Goal: Information Seeking & Learning: Learn about a topic

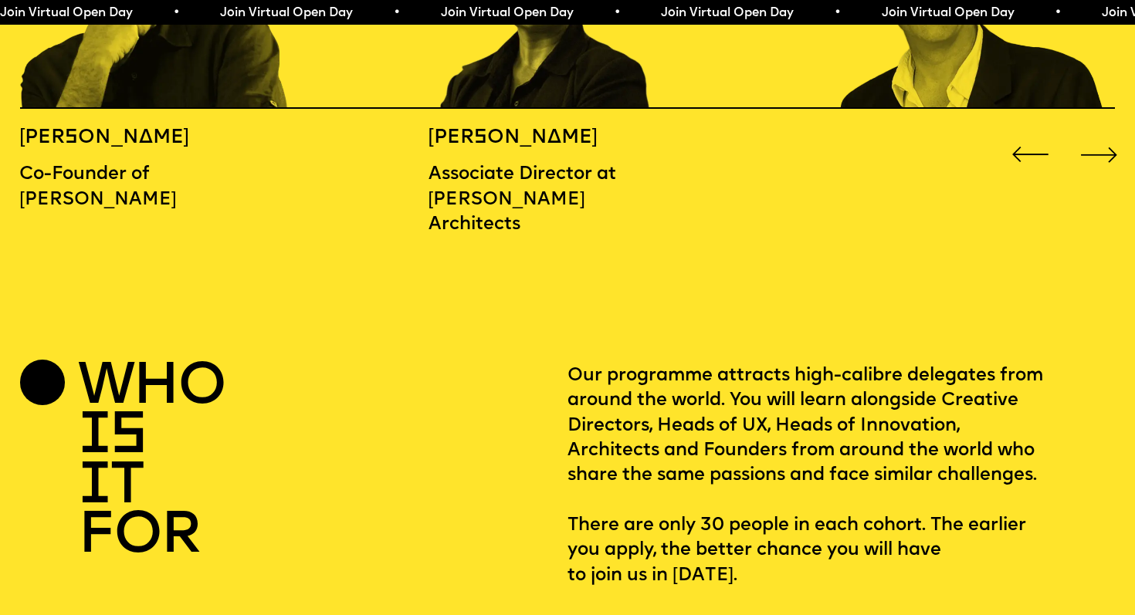
scroll to position [1853, 0]
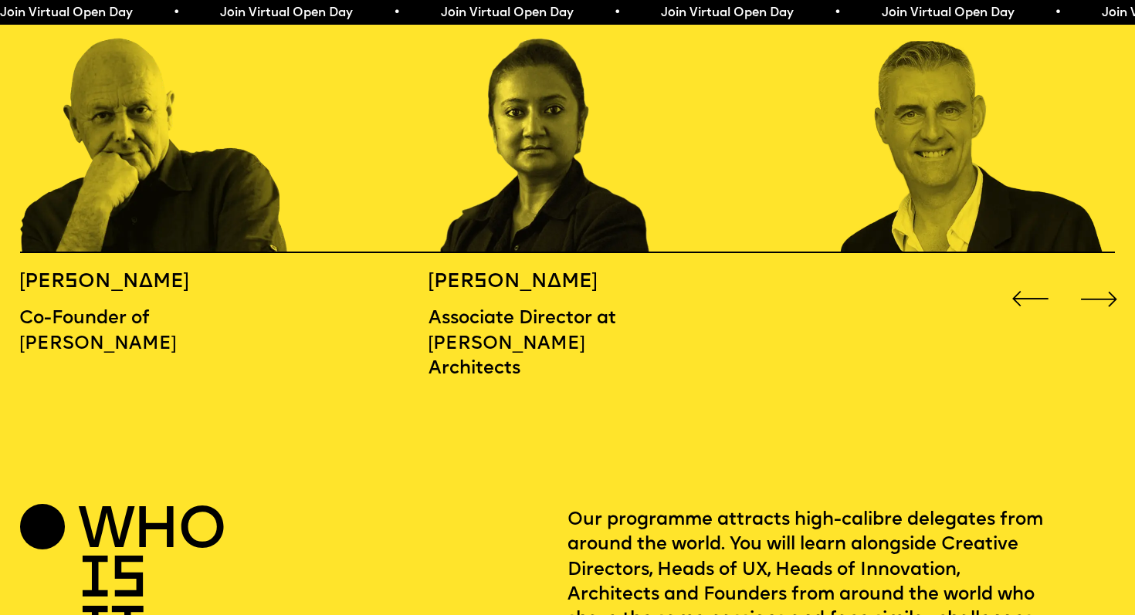
click at [1090, 276] on div "Next slide" at bounding box center [1100, 299] width 46 height 46
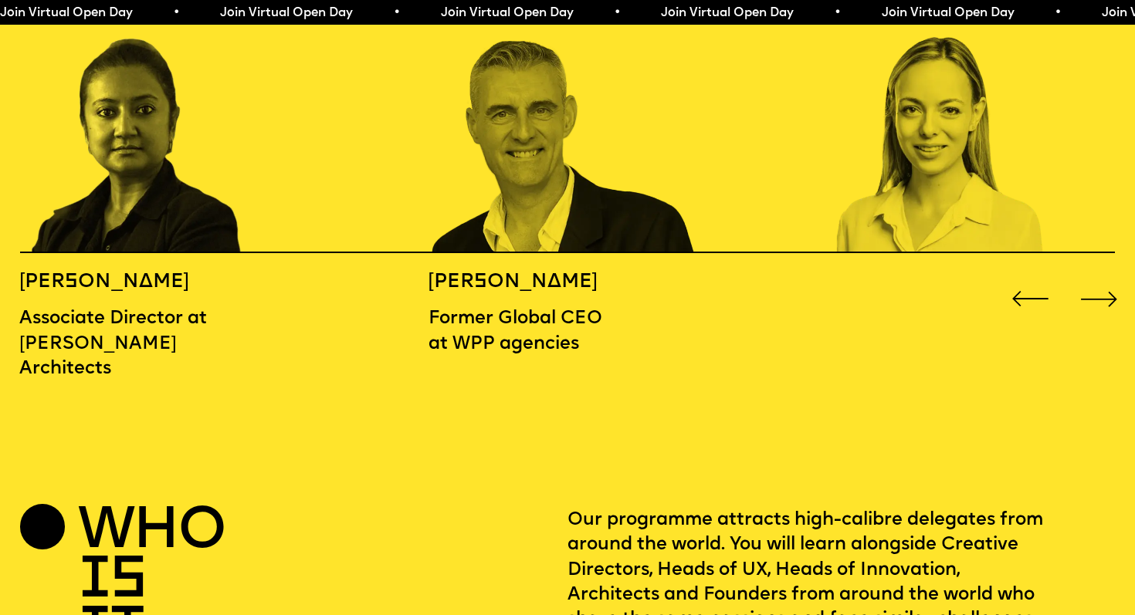
click at [1090, 276] on div "Next slide" at bounding box center [1100, 299] width 46 height 46
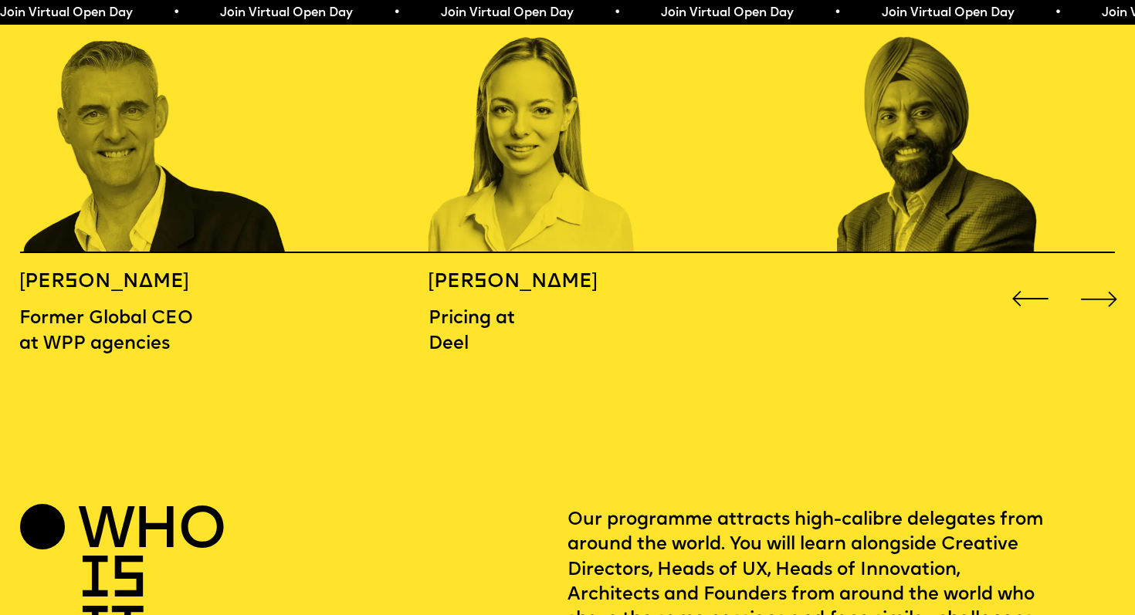
click at [1090, 276] on div "Next slide" at bounding box center [1100, 299] width 46 height 46
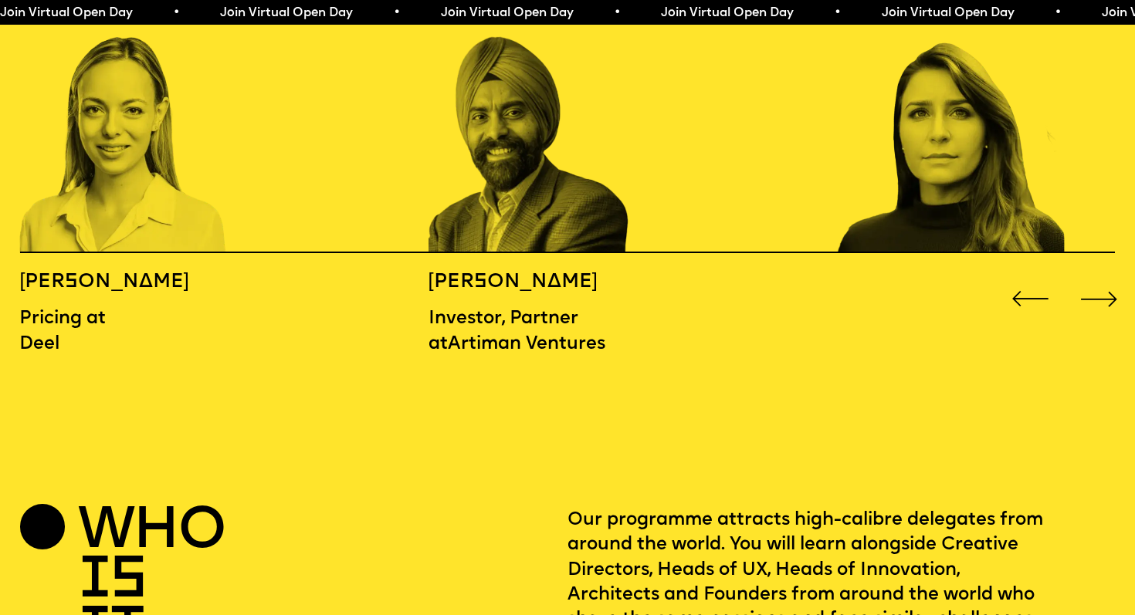
click at [1090, 276] on div "Next slide" at bounding box center [1100, 299] width 46 height 46
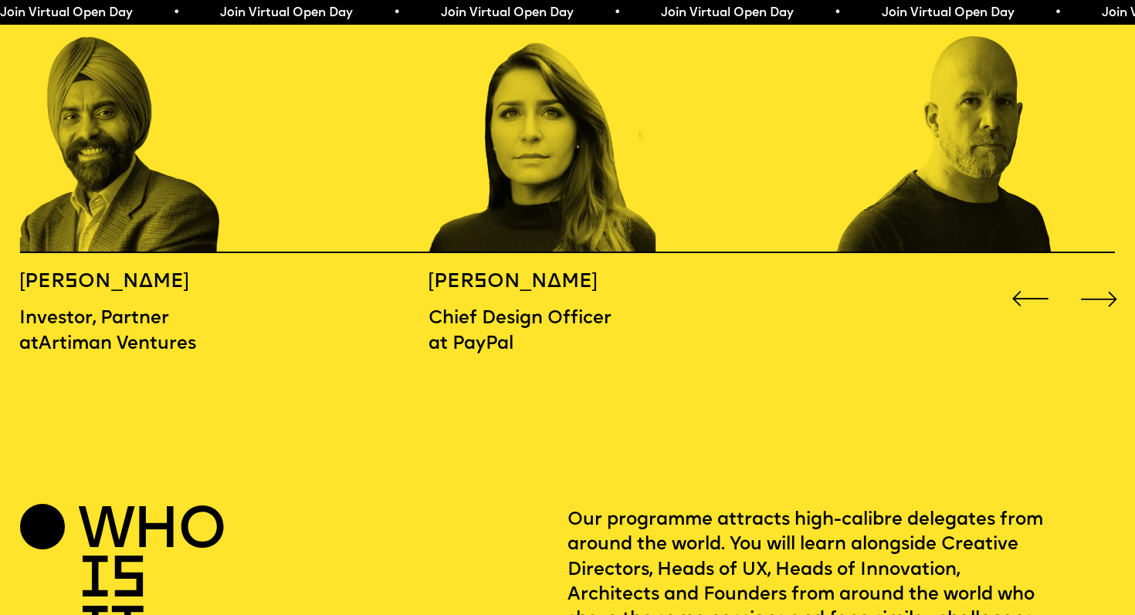
click at [1090, 276] on div "Next slide" at bounding box center [1100, 299] width 46 height 46
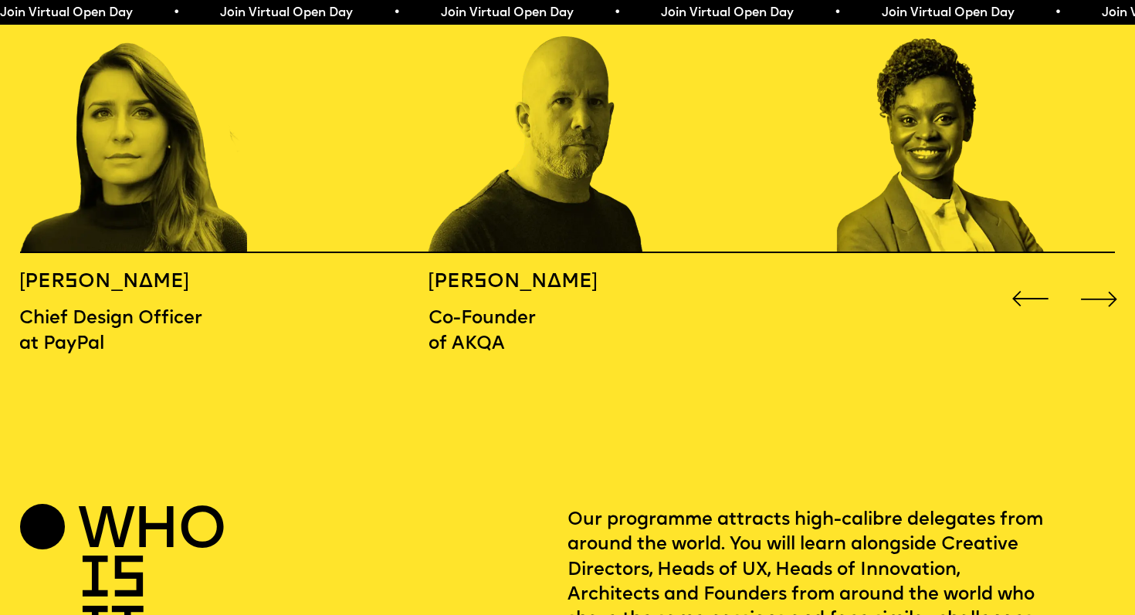
click at [1090, 276] on div "Next slide" at bounding box center [1100, 299] width 46 height 46
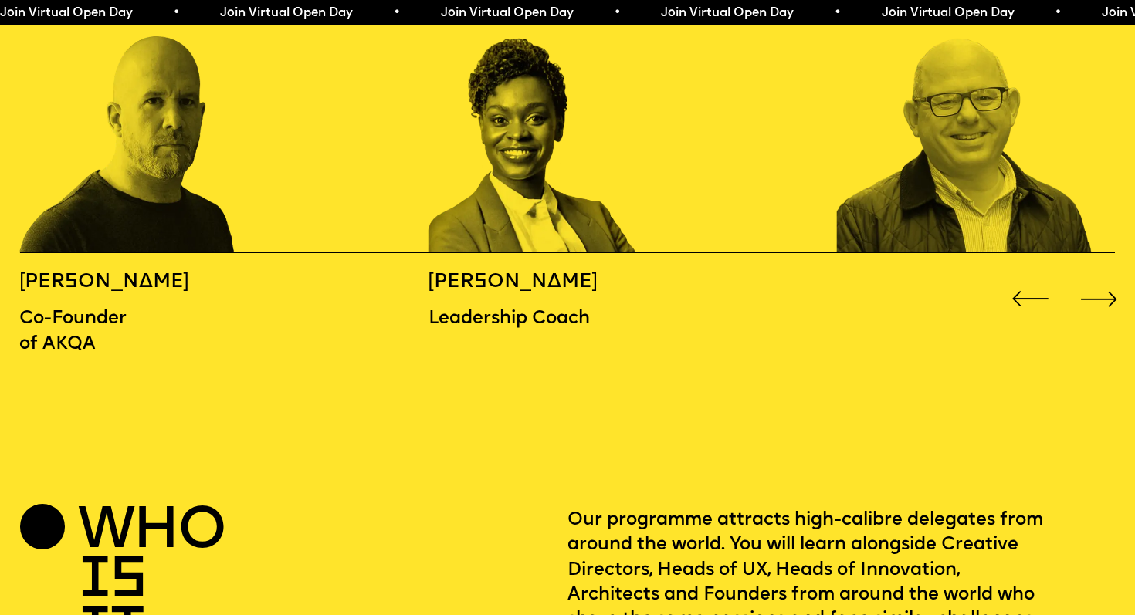
click at [1090, 276] on div "Next slide" at bounding box center [1100, 299] width 46 height 46
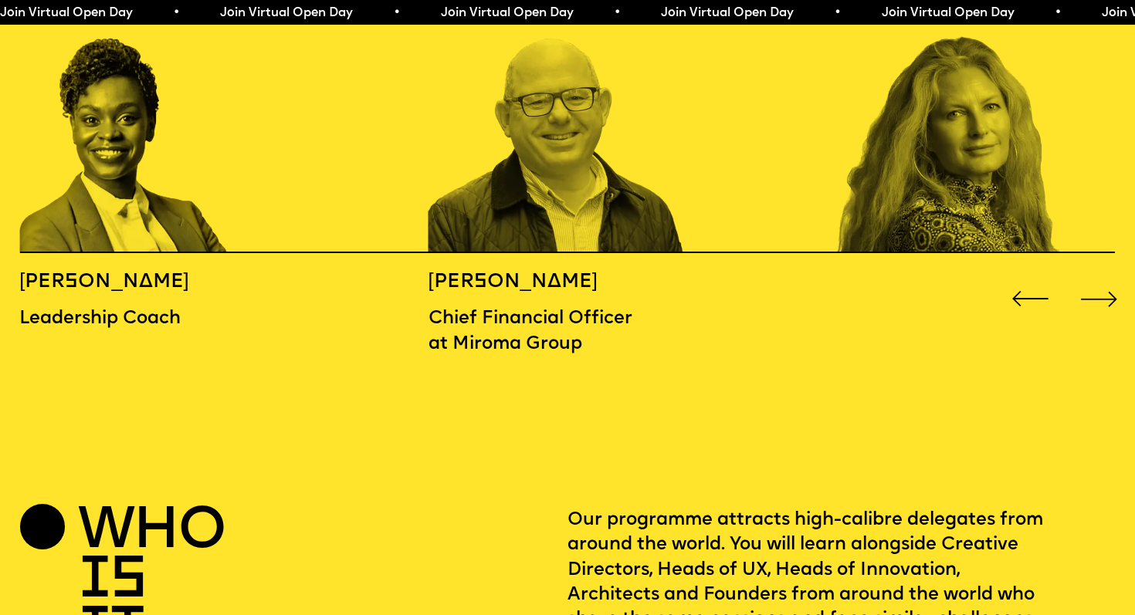
click at [1090, 276] on div "Next slide" at bounding box center [1100, 299] width 46 height 46
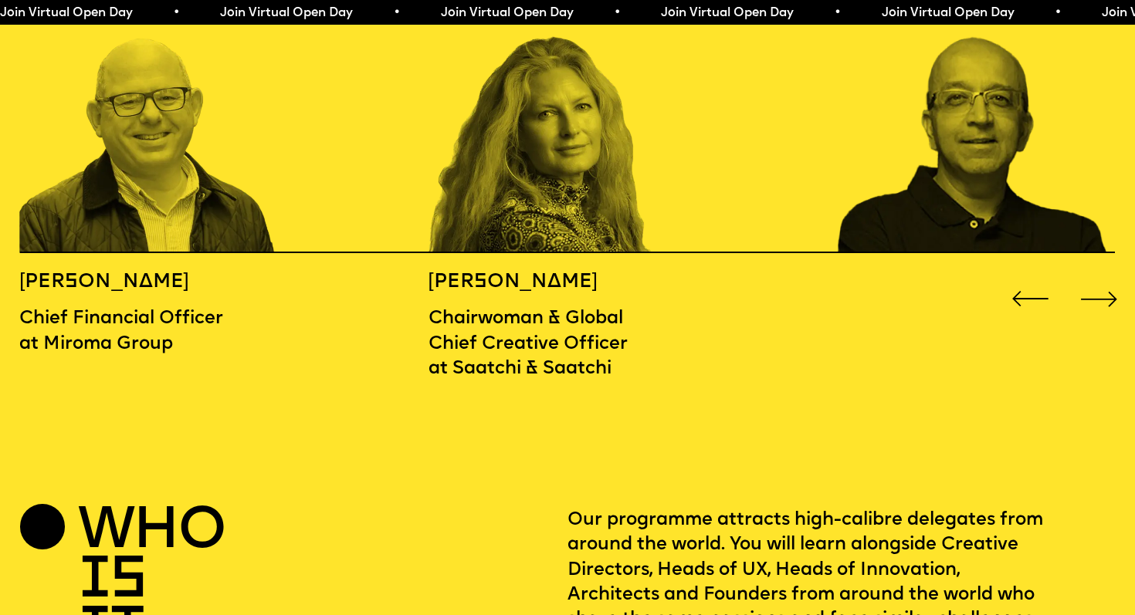
click at [1090, 276] on div "Next slide" at bounding box center [1100, 299] width 46 height 46
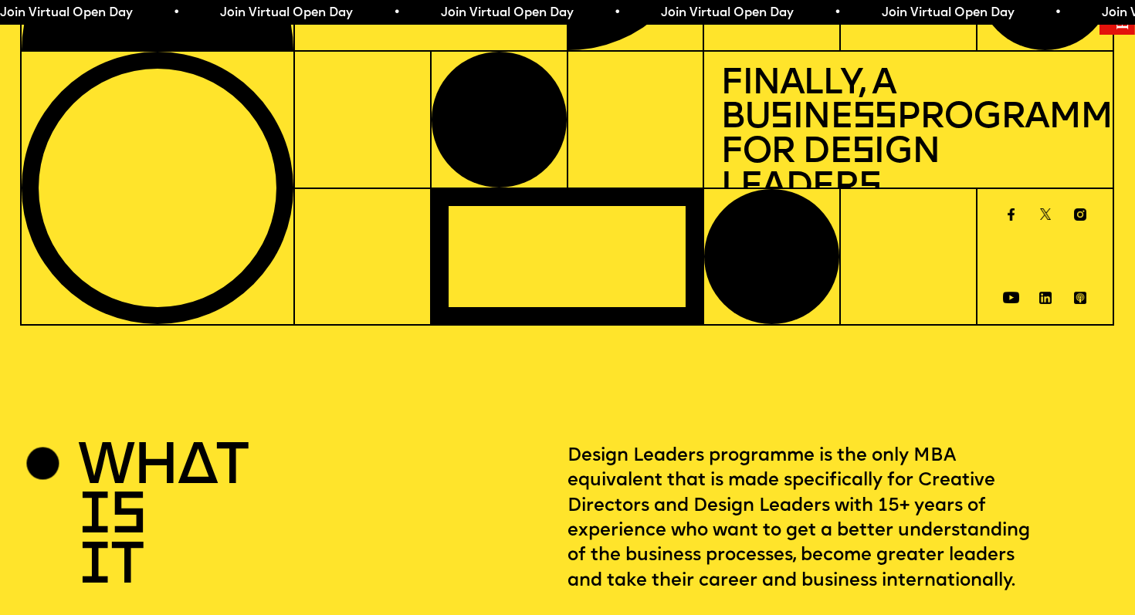
scroll to position [0, 0]
